Goal: Task Accomplishment & Management: Manage account settings

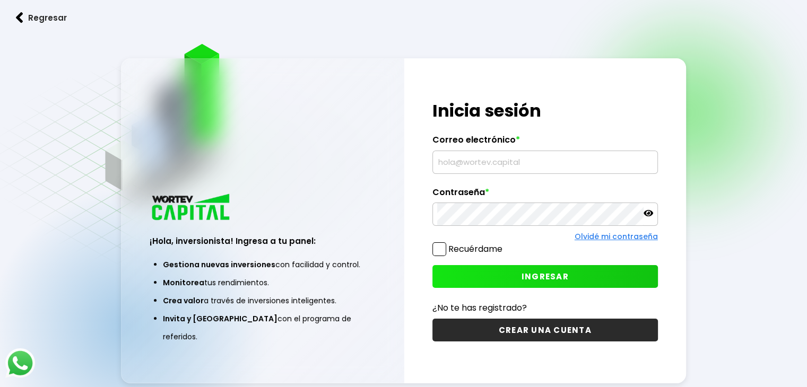
click at [469, 170] on input "text" at bounding box center [545, 162] width 216 height 22
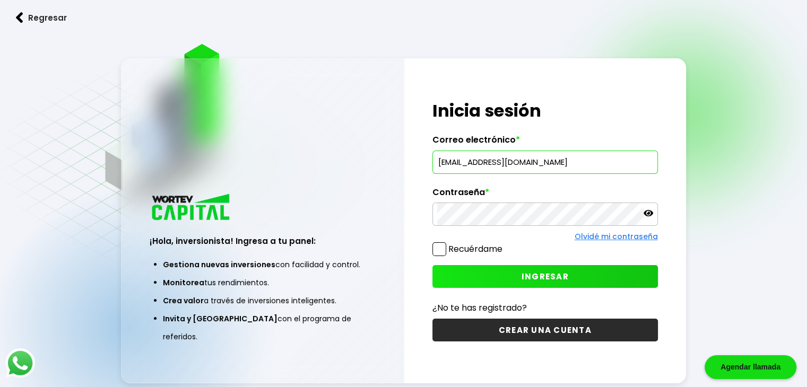
type input "[EMAIL_ADDRESS][DOMAIN_NAME]"
click at [507, 272] on button "INGRESAR" at bounding box center [544, 276] width 225 height 23
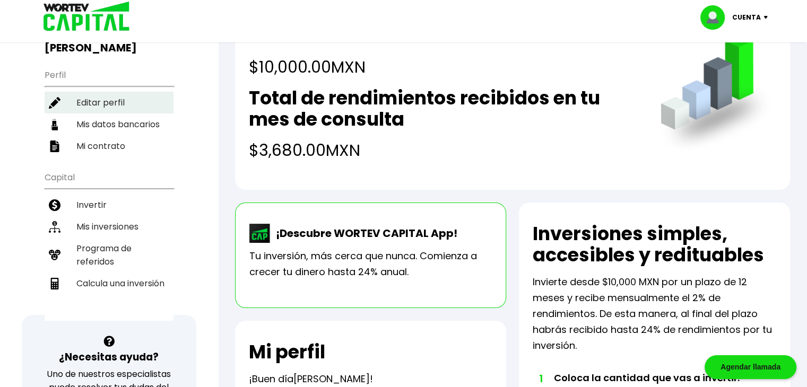
scroll to position [106, 0]
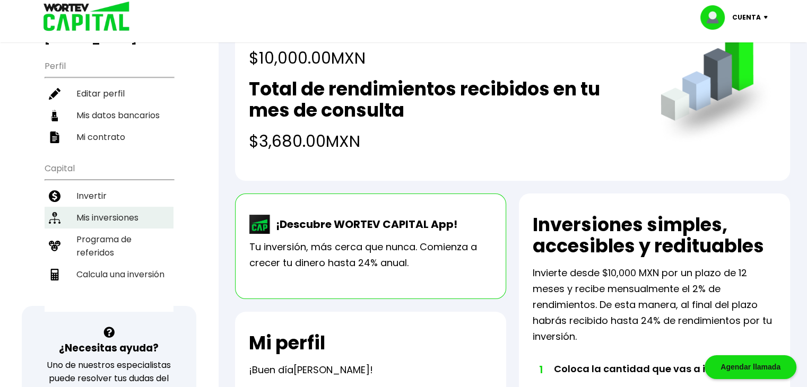
click at [94, 207] on li "Mis inversiones" at bounding box center [109, 218] width 129 height 22
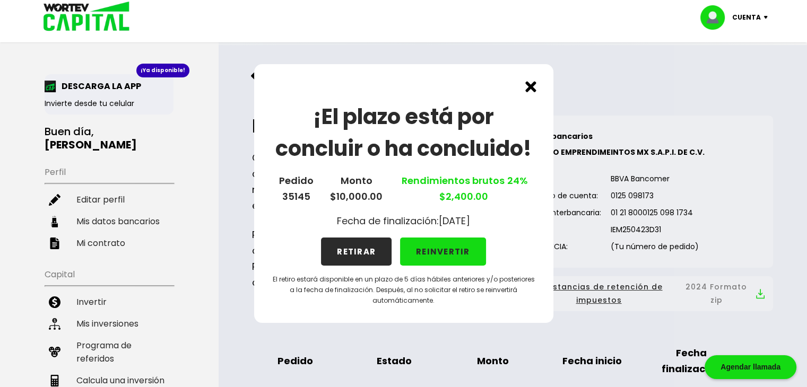
click at [530, 86] on img at bounding box center [530, 86] width 11 height 11
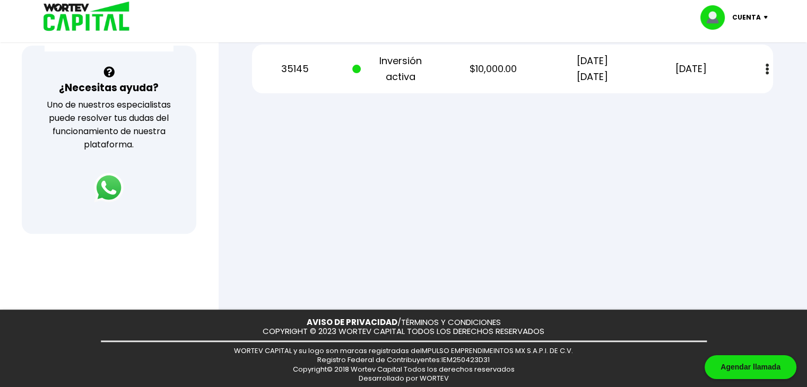
scroll to position [48, 0]
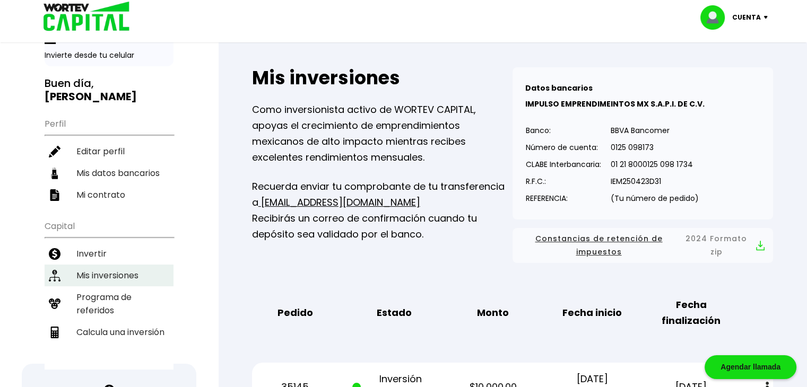
click at [117, 265] on li "Mis inversiones" at bounding box center [109, 276] width 129 height 22
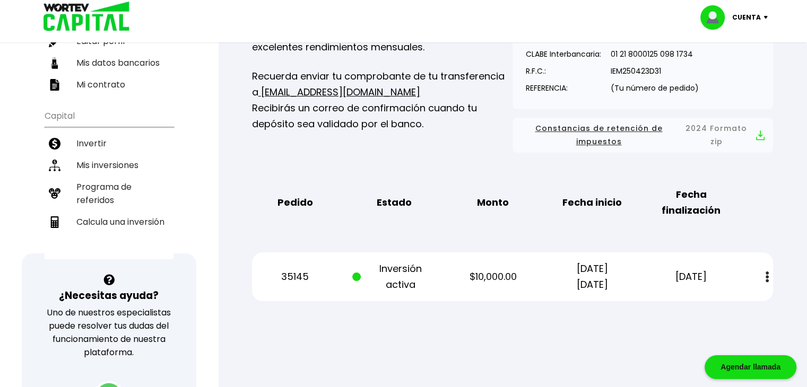
scroll to position [159, 0]
click at [765, 279] on button at bounding box center [767, 276] width 15 height 23
click at [716, 305] on link "Estado de cuenta" at bounding box center [696, 305] width 74 height 13
click at [105, 132] on li "Invertir" at bounding box center [109, 143] width 129 height 22
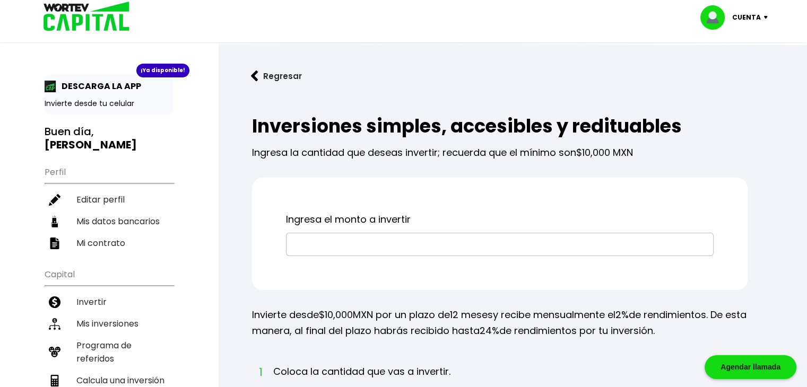
click at [105, 85] on p "DESCARGA LA APP" at bounding box center [98, 86] width 85 height 13
click at [109, 101] on p "Invierte desde tu celular" at bounding box center [109, 103] width 129 height 11
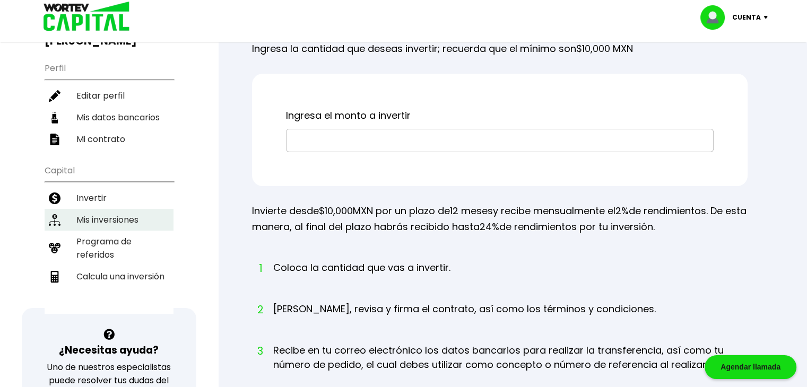
scroll to position [106, 0]
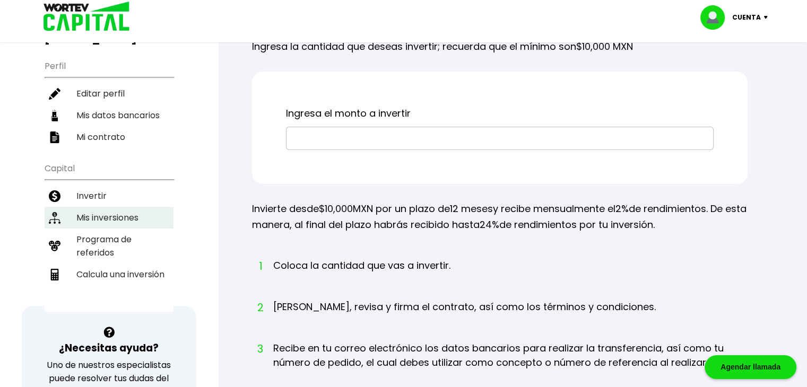
click at [106, 207] on li "Mis inversiones" at bounding box center [109, 218] width 129 height 22
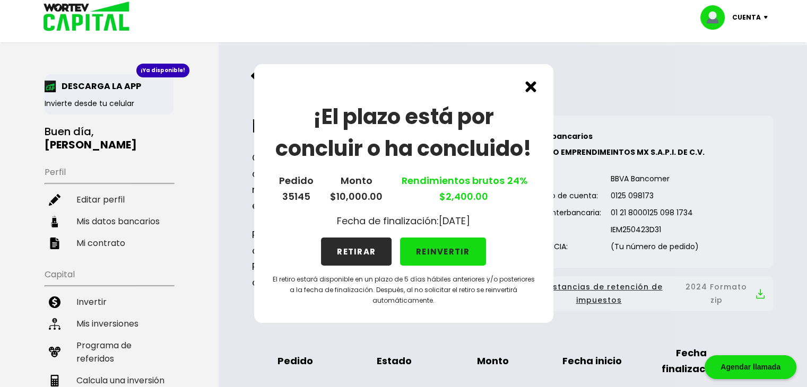
click at [441, 250] on button "REINVERTIR" at bounding box center [443, 252] width 86 height 28
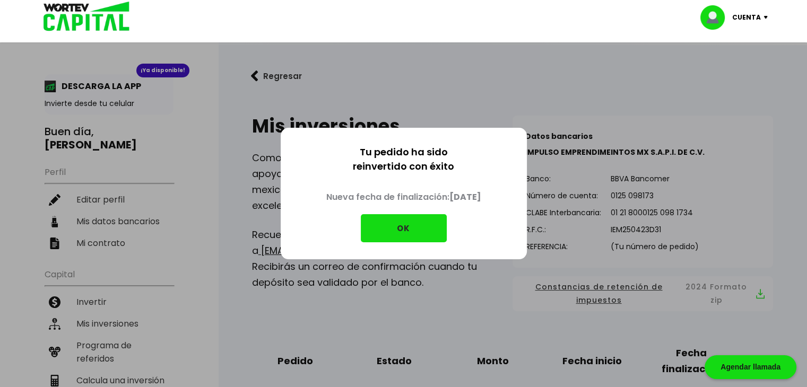
click at [401, 225] on button "OK" at bounding box center [404, 228] width 86 height 28
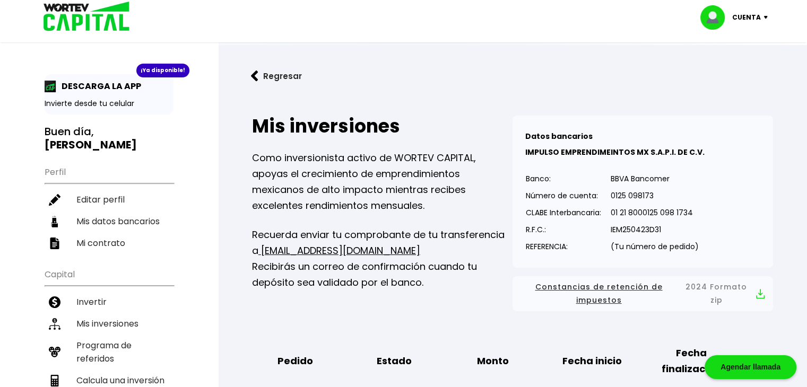
click at [767, 16] on img at bounding box center [768, 17] width 14 height 3
click at [737, 70] on li "Cerrar sesión" at bounding box center [735, 71] width 85 height 22
